Goal: Information Seeking & Learning: Check status

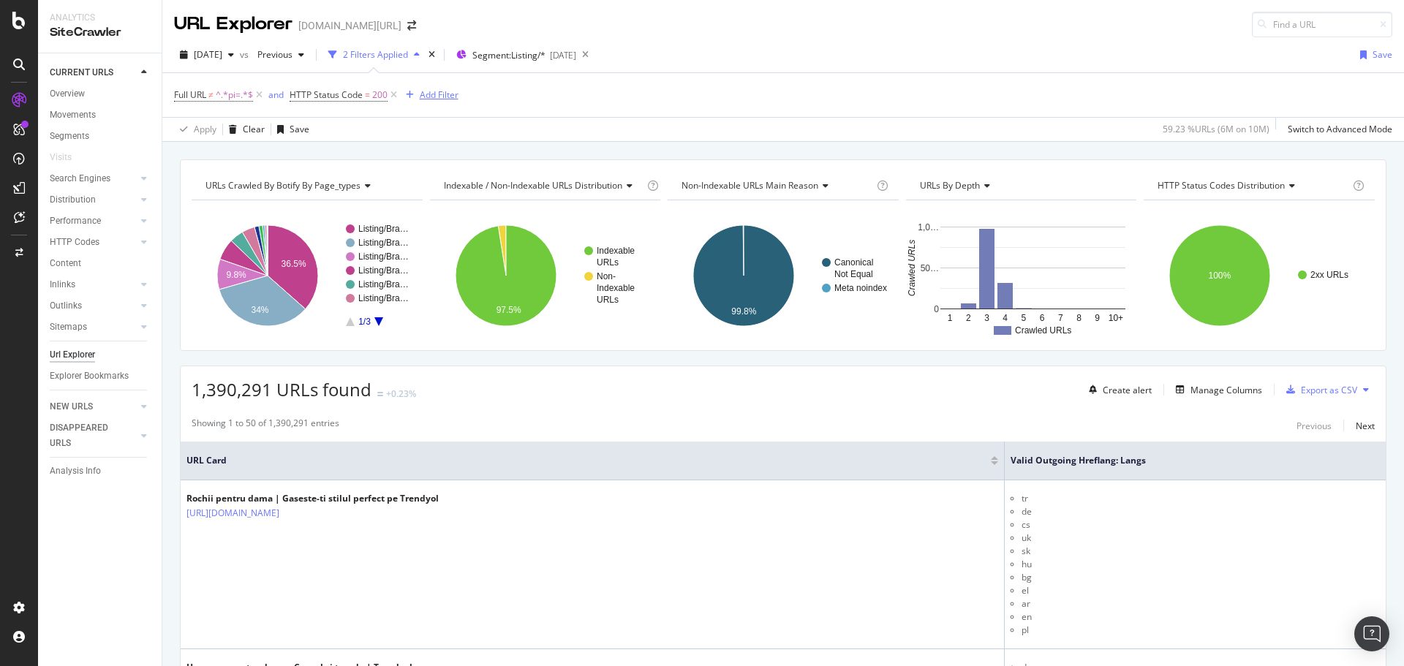
click at [424, 96] on div "Add Filter" at bounding box center [439, 94] width 39 height 12
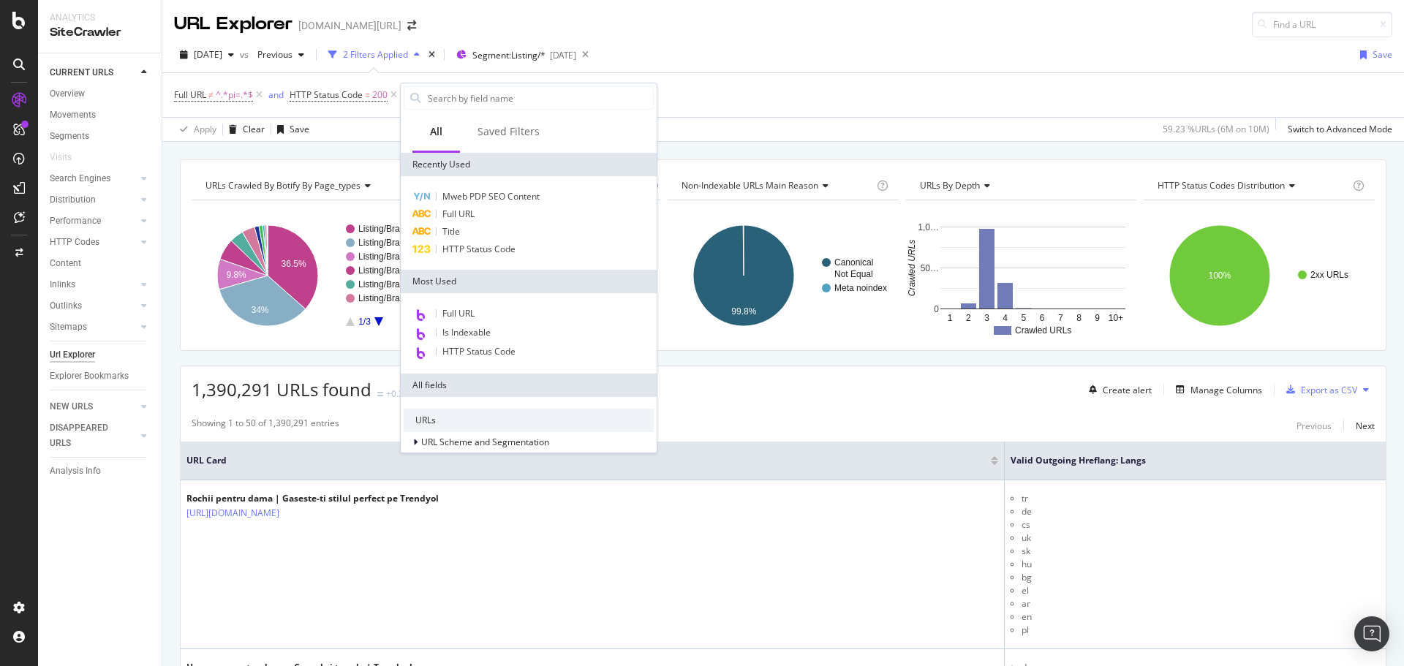
click at [820, 50] on div "[DATE] vs Previous 2 Filters Applied Segment: Listing/* [DATE] Save" at bounding box center [783, 57] width 1242 height 29
